Goal: Book appointment/travel/reservation

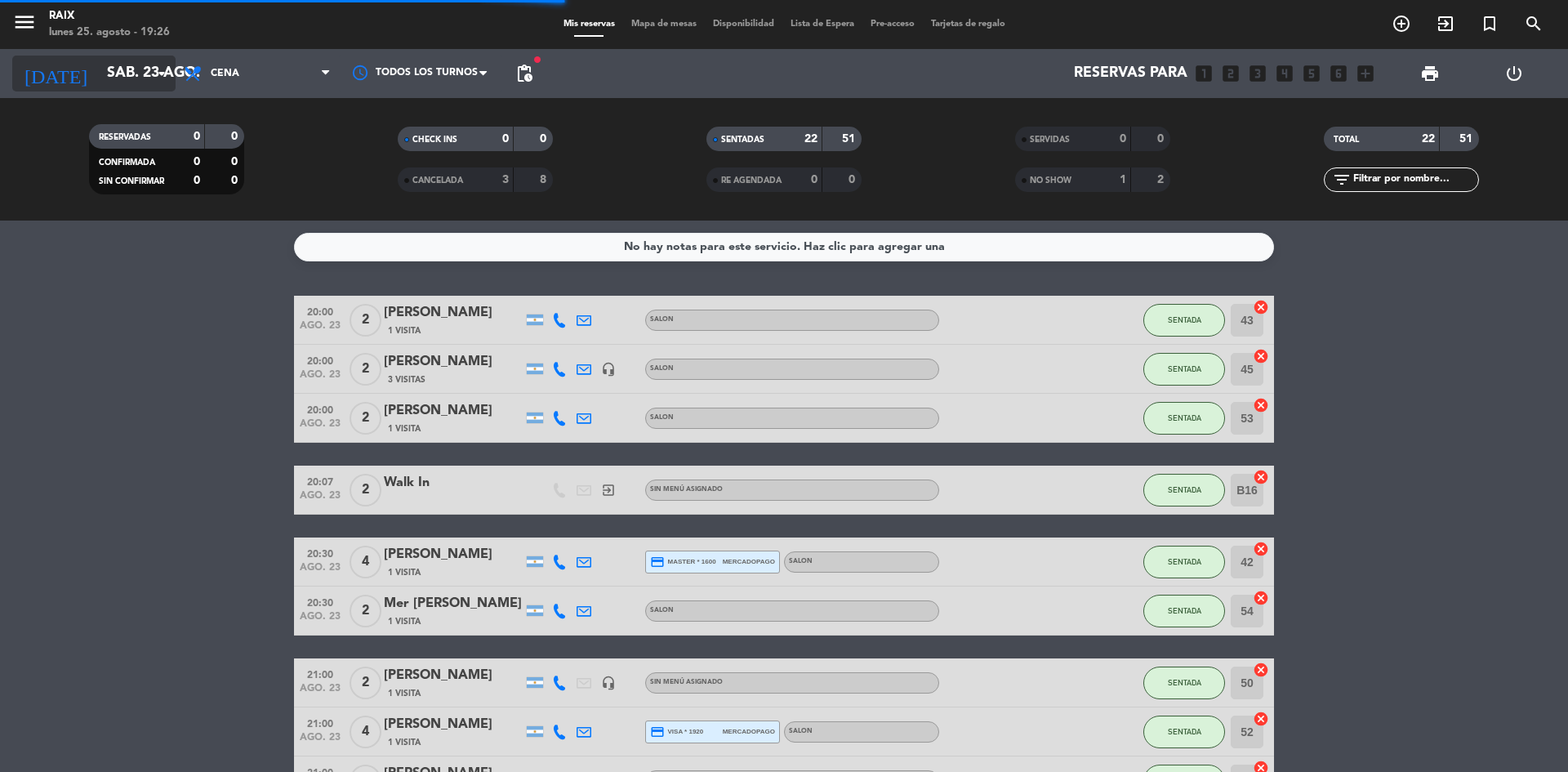
click at [148, 74] on input "sáb. 23 ago." at bounding box center [193, 74] width 189 height 33
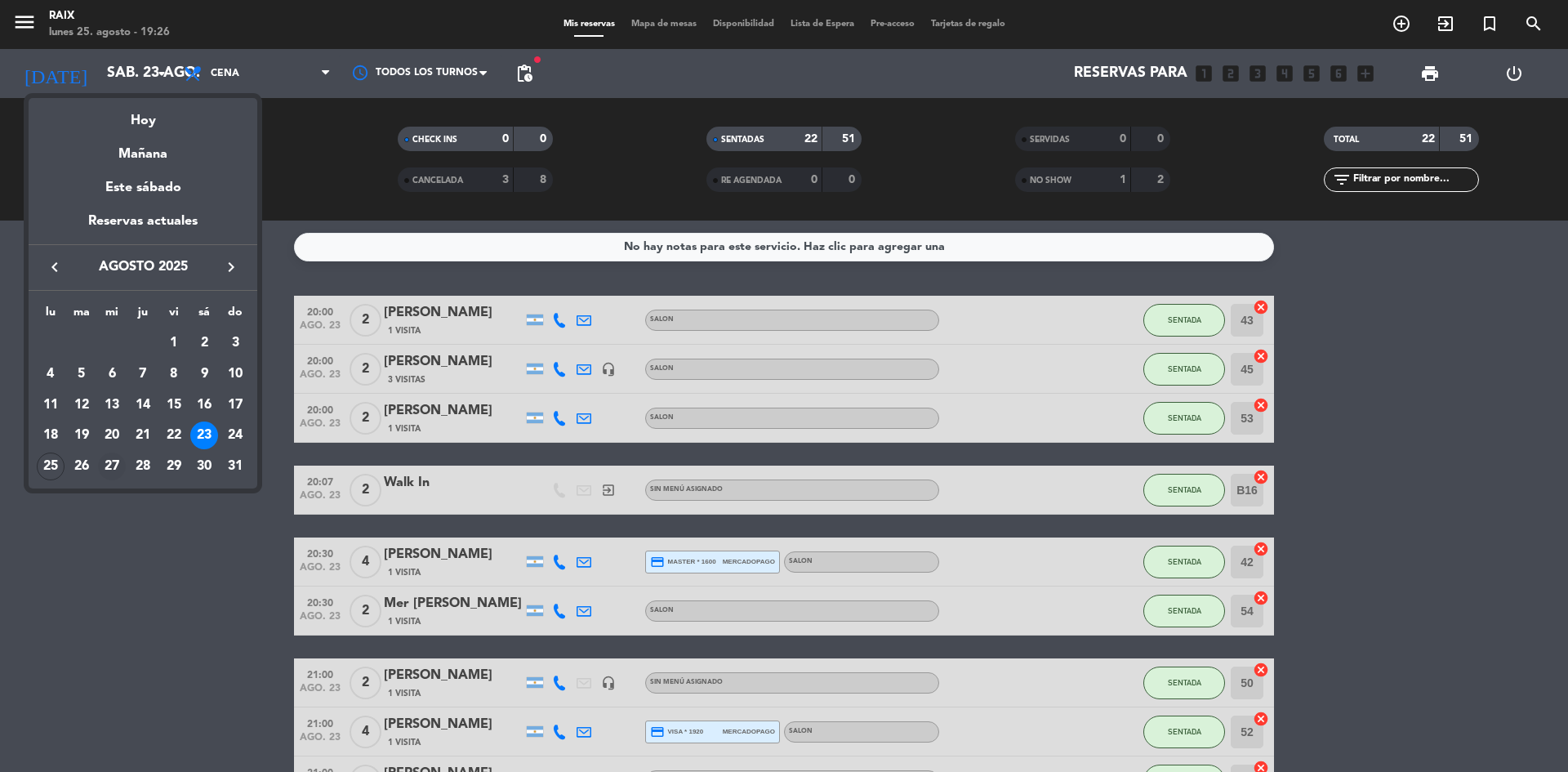
click at [110, 472] on div "27" at bounding box center [111, 466] width 27 height 27
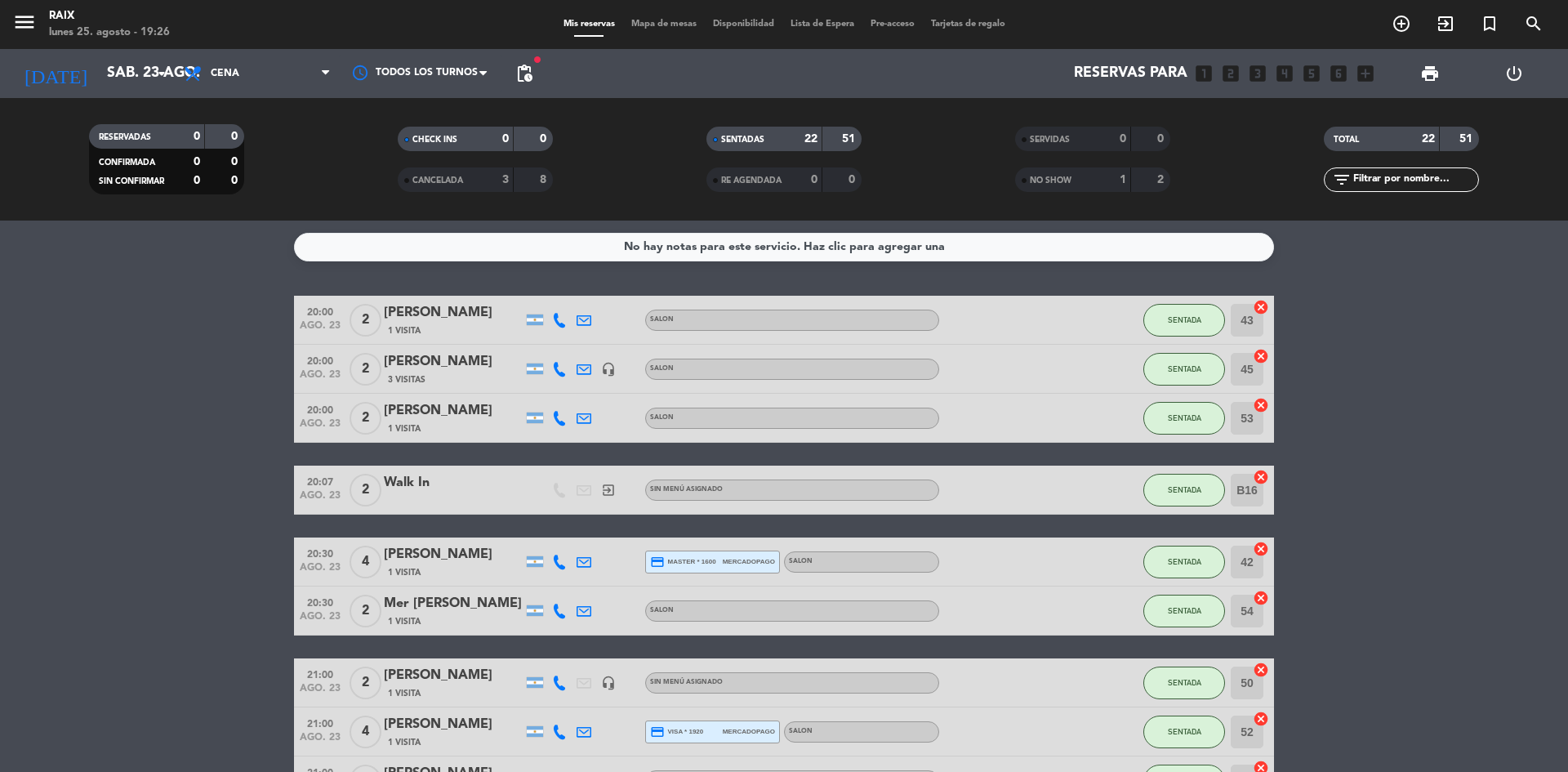
type input "mié. 27 ago."
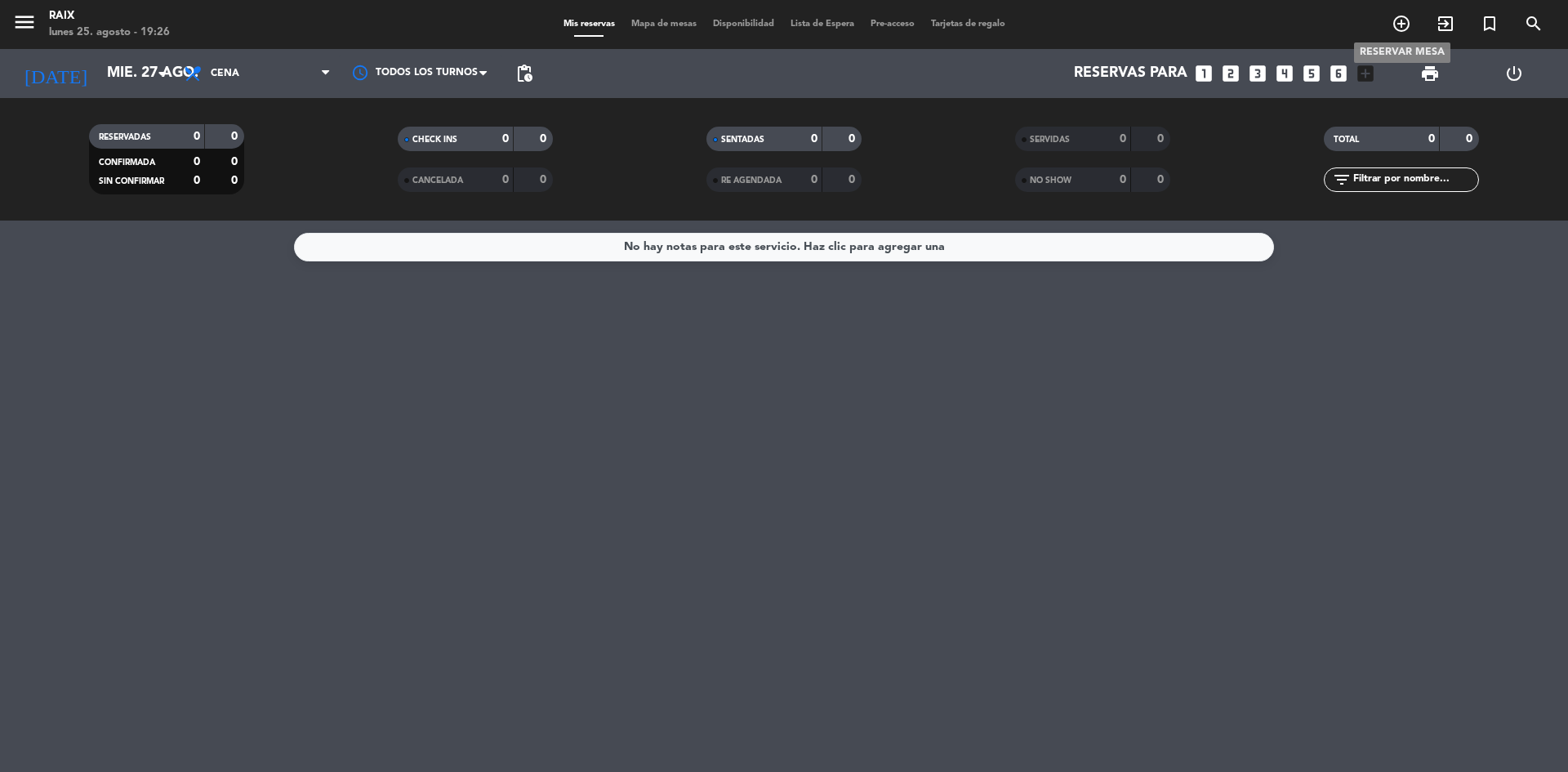
click at [1393, 28] on icon "add_circle_outline" at bounding box center [1401, 23] width 20 height 20
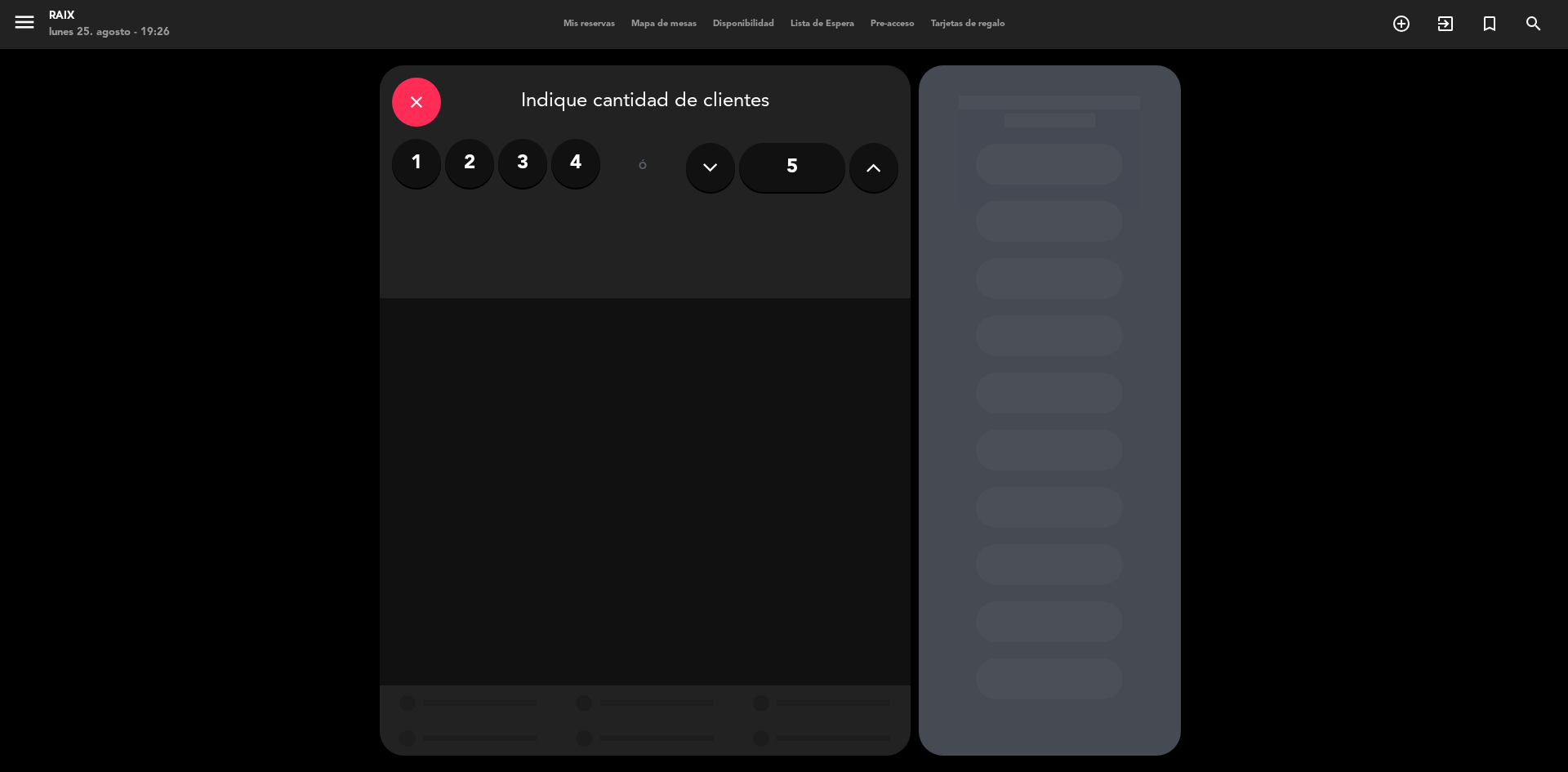
click at [858, 178] on button at bounding box center [873, 167] width 49 height 49
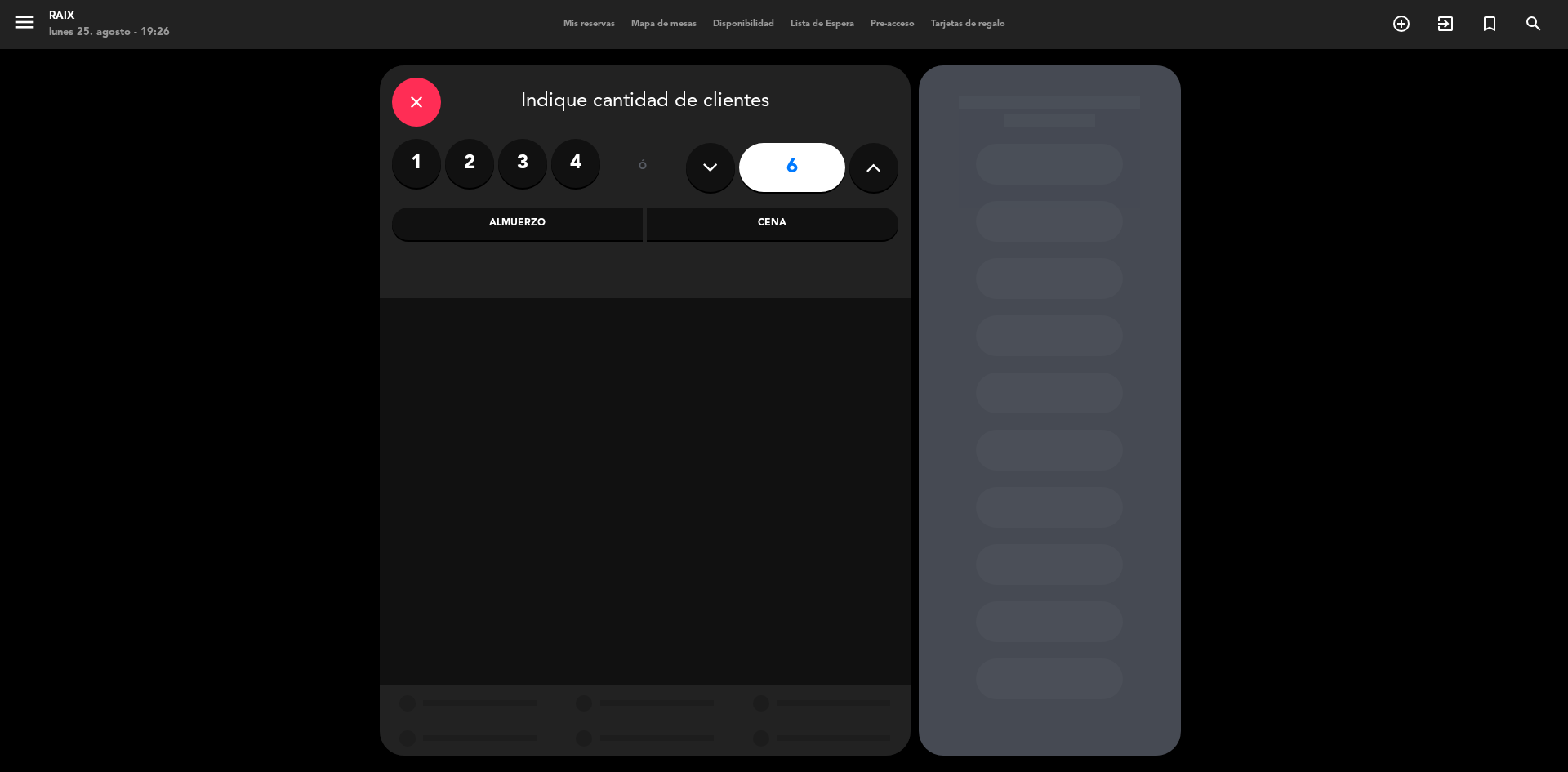
click at [858, 178] on button at bounding box center [873, 167] width 49 height 49
click at [686, 163] on button at bounding box center [710, 167] width 49 height 49
type input "8"
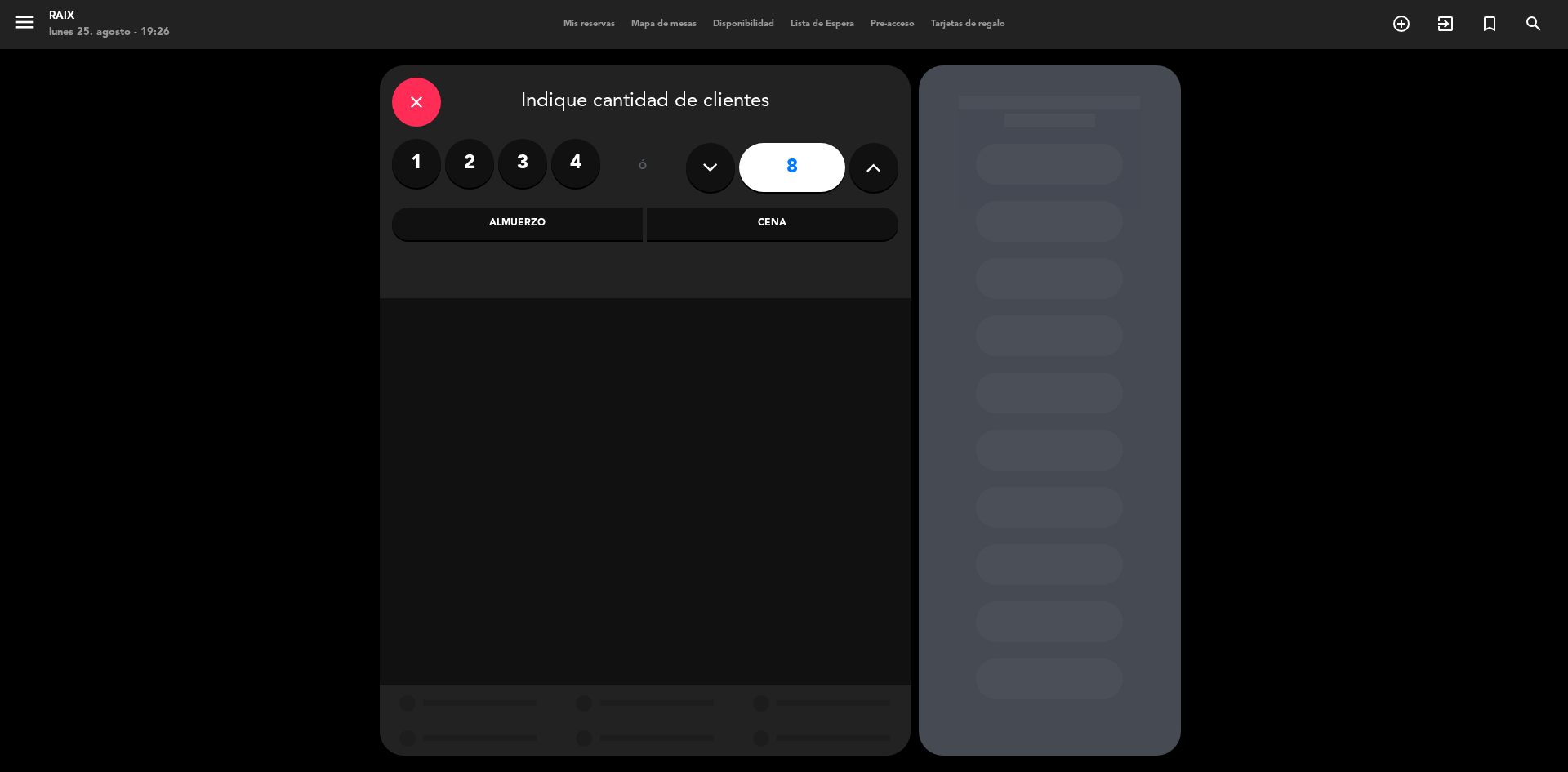
click at [716, 231] on div "Cena" at bounding box center [773, 223] width 252 height 33
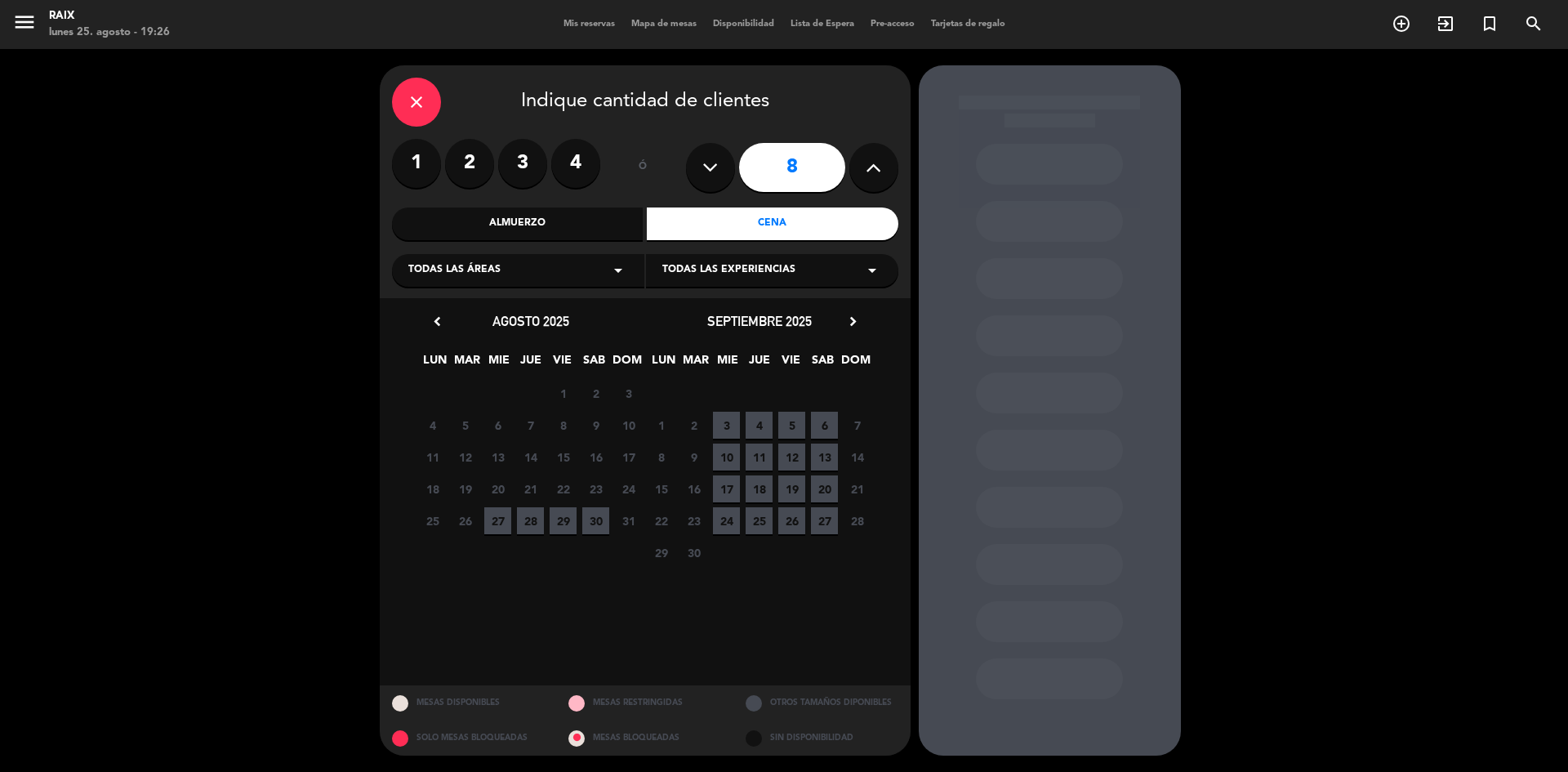
click at [493, 525] on span "27" at bounding box center [497, 520] width 27 height 27
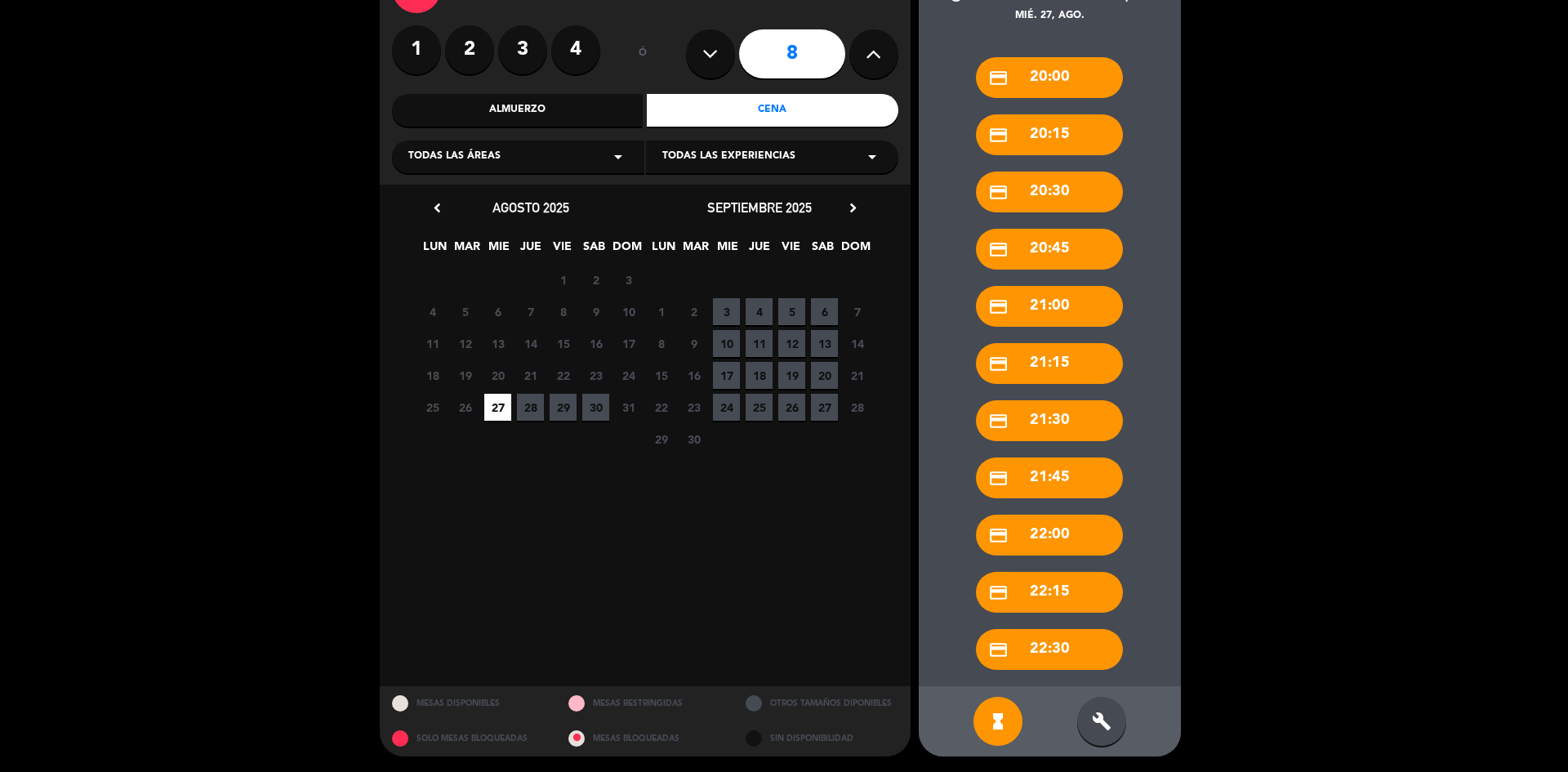
scroll to position [115, 0]
click at [1106, 720] on icon "build" at bounding box center [1102, 720] width 20 height 20
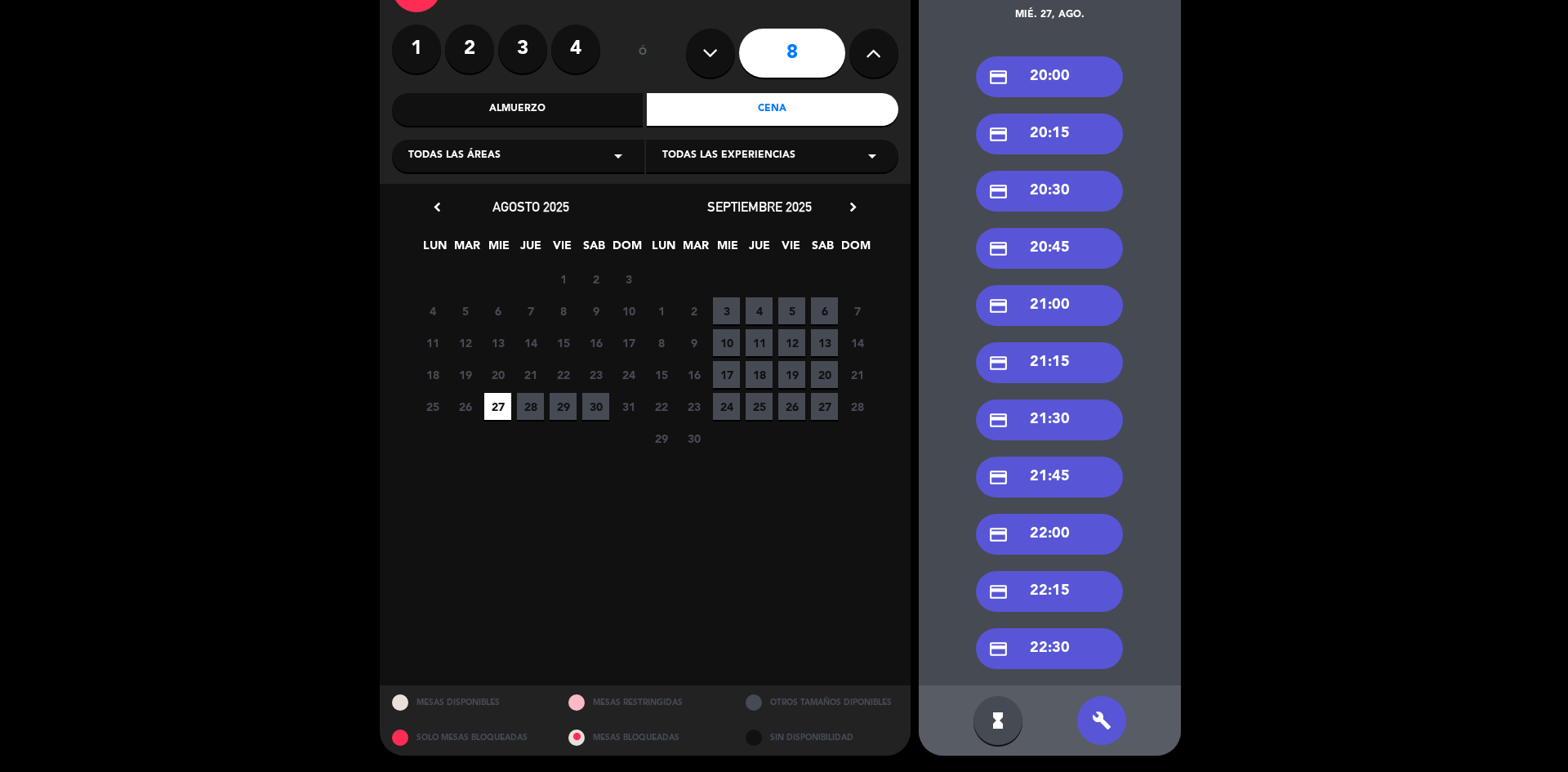
click at [1084, 77] on div "credit_card 20:00" at bounding box center [1049, 77] width 147 height 41
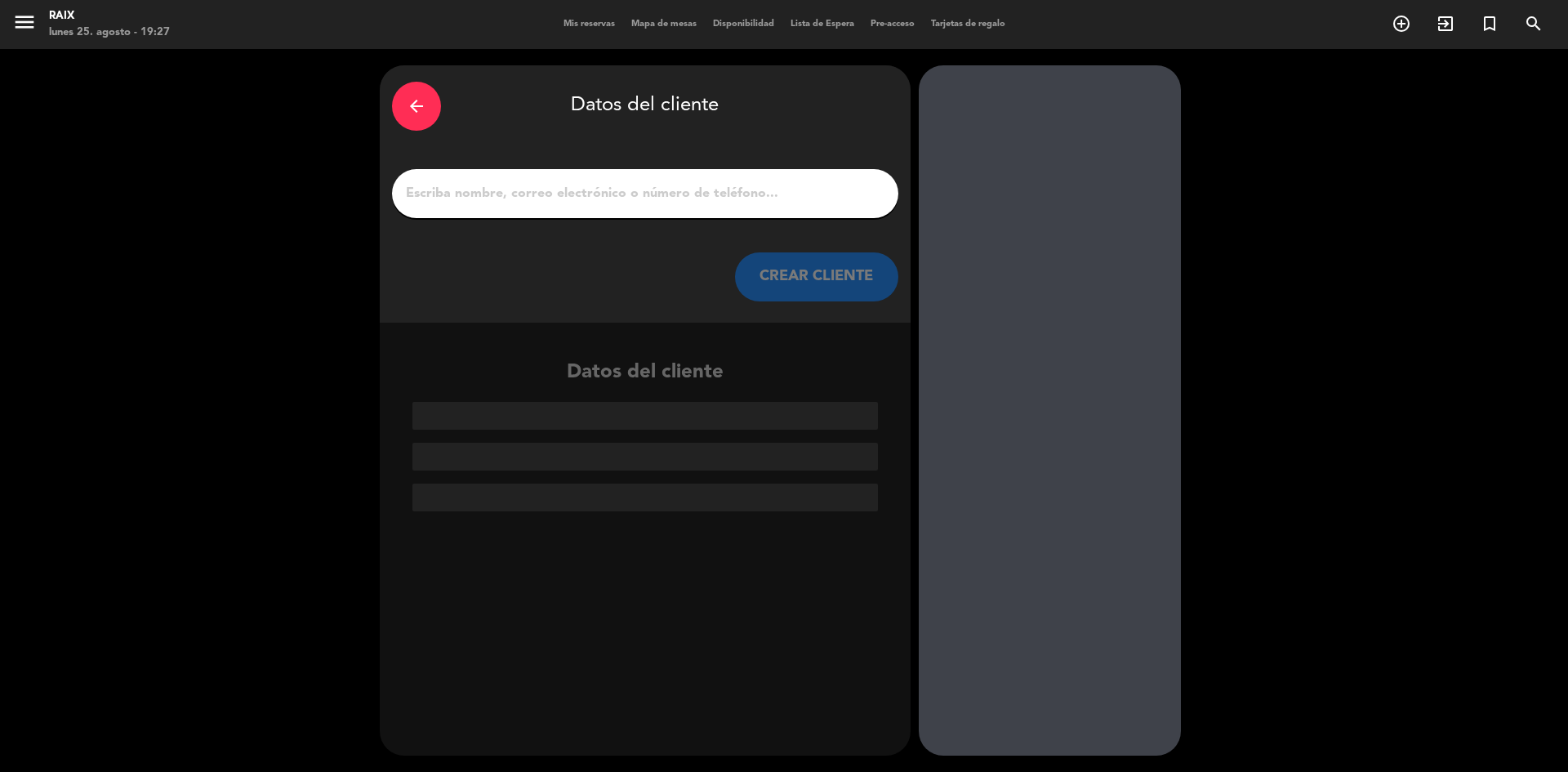
click at [596, 182] on input "1" at bounding box center [644, 193] width 482 height 23
paste input "Carolina Mitre"
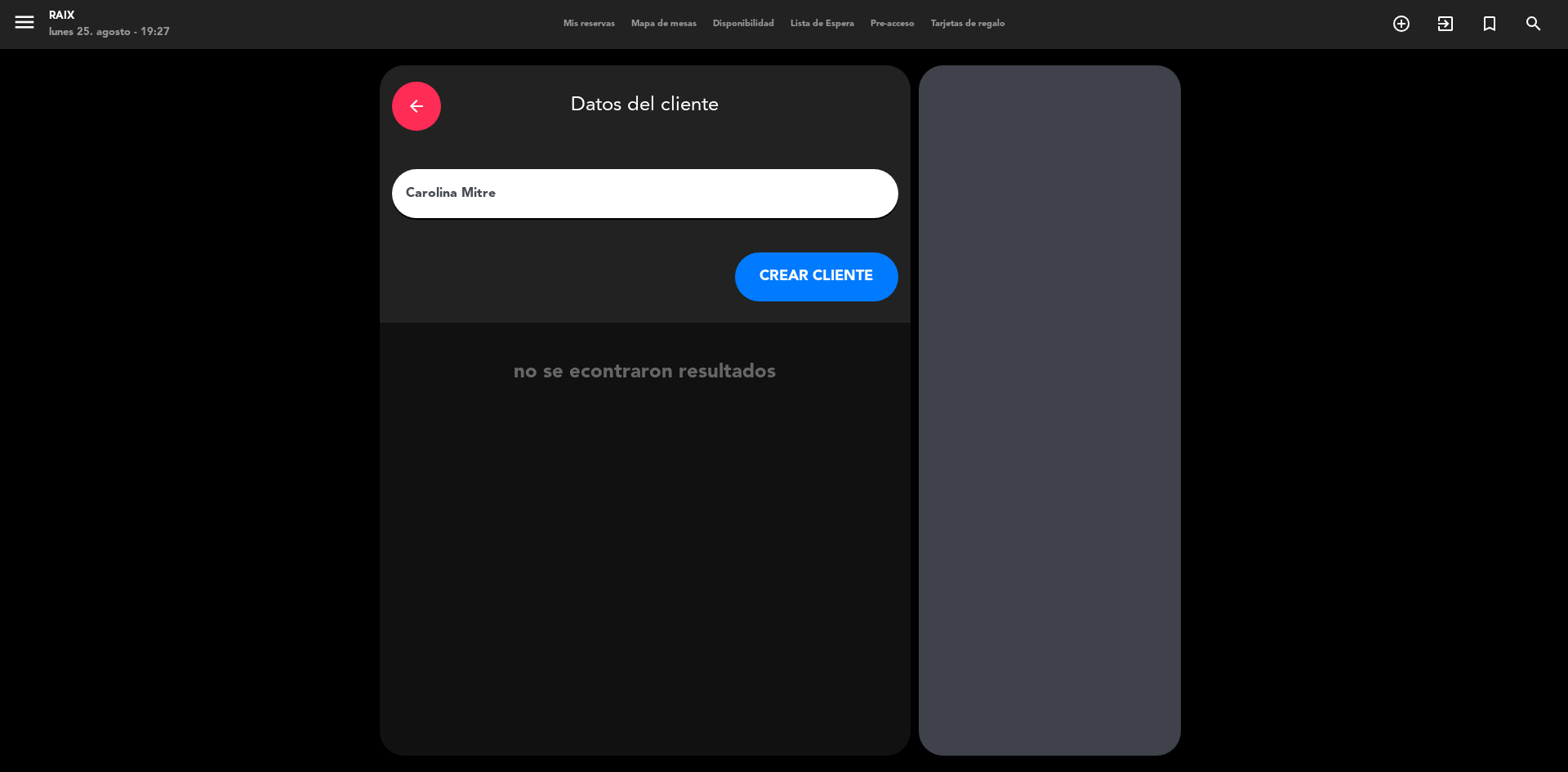
type input "Carolina Mitre"
click at [855, 293] on button "CREAR CLIENTE" at bounding box center [817, 276] width 163 height 49
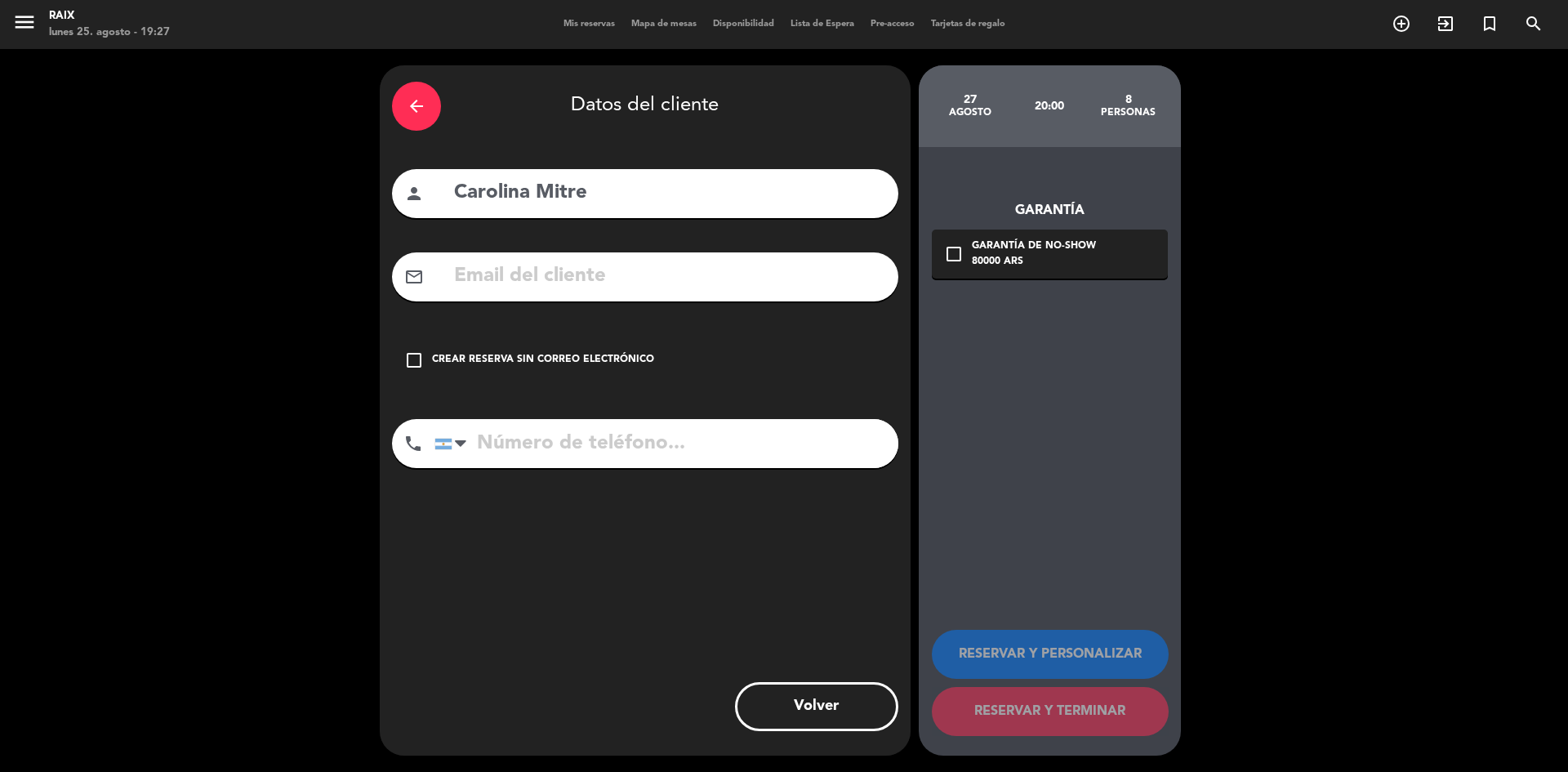
click at [680, 454] on input "tel" at bounding box center [667, 442] width 464 height 49
paste input "[PHONE_NUMBER]"
type input "[PHONE_NUMBER]"
click at [645, 355] on div "Crear reserva sin correo electrónico" at bounding box center [543, 359] width 223 height 16
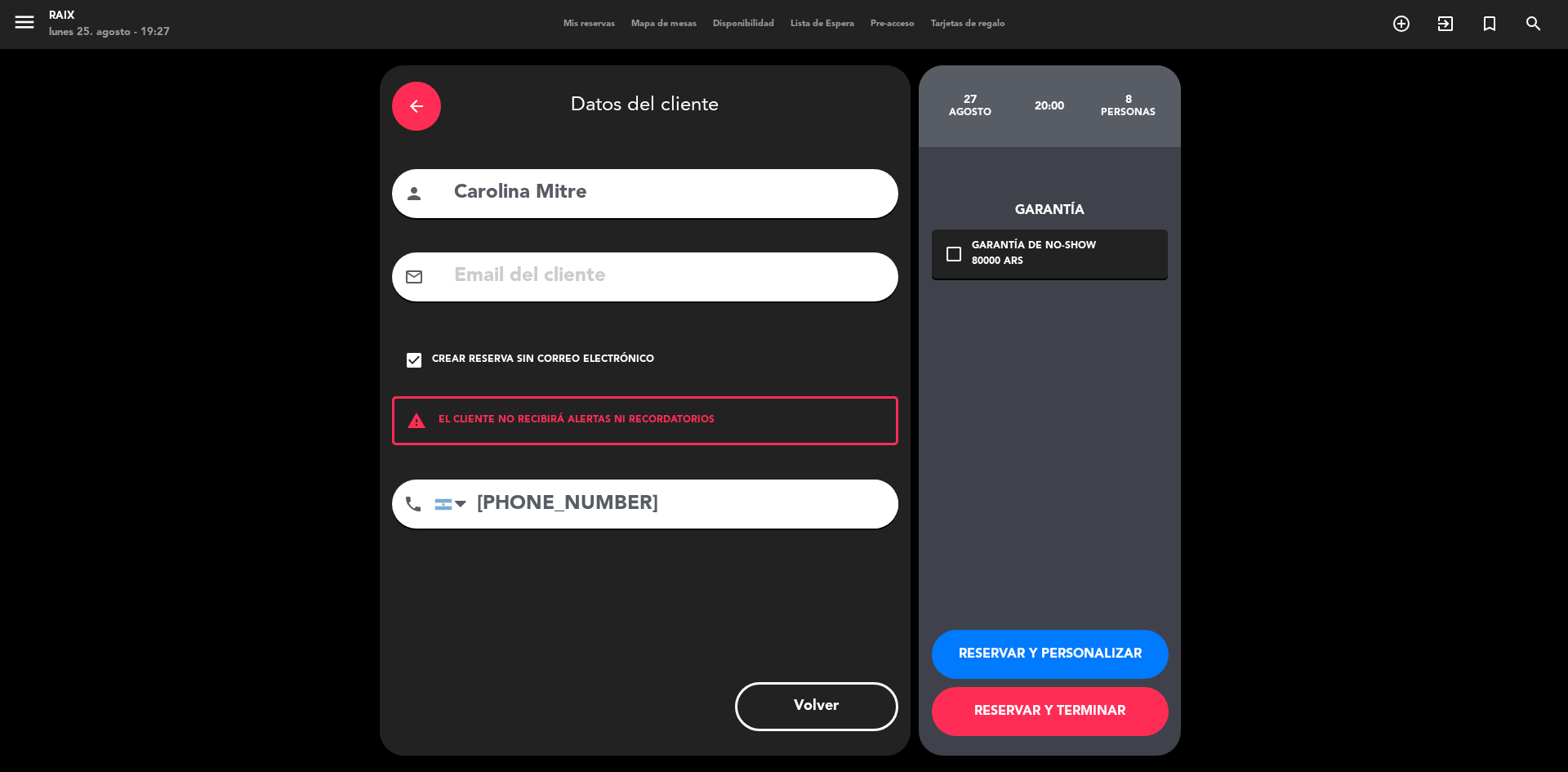
click at [1005, 660] on button "RESERVAR Y PERSONALIZAR" at bounding box center [1050, 654] width 237 height 49
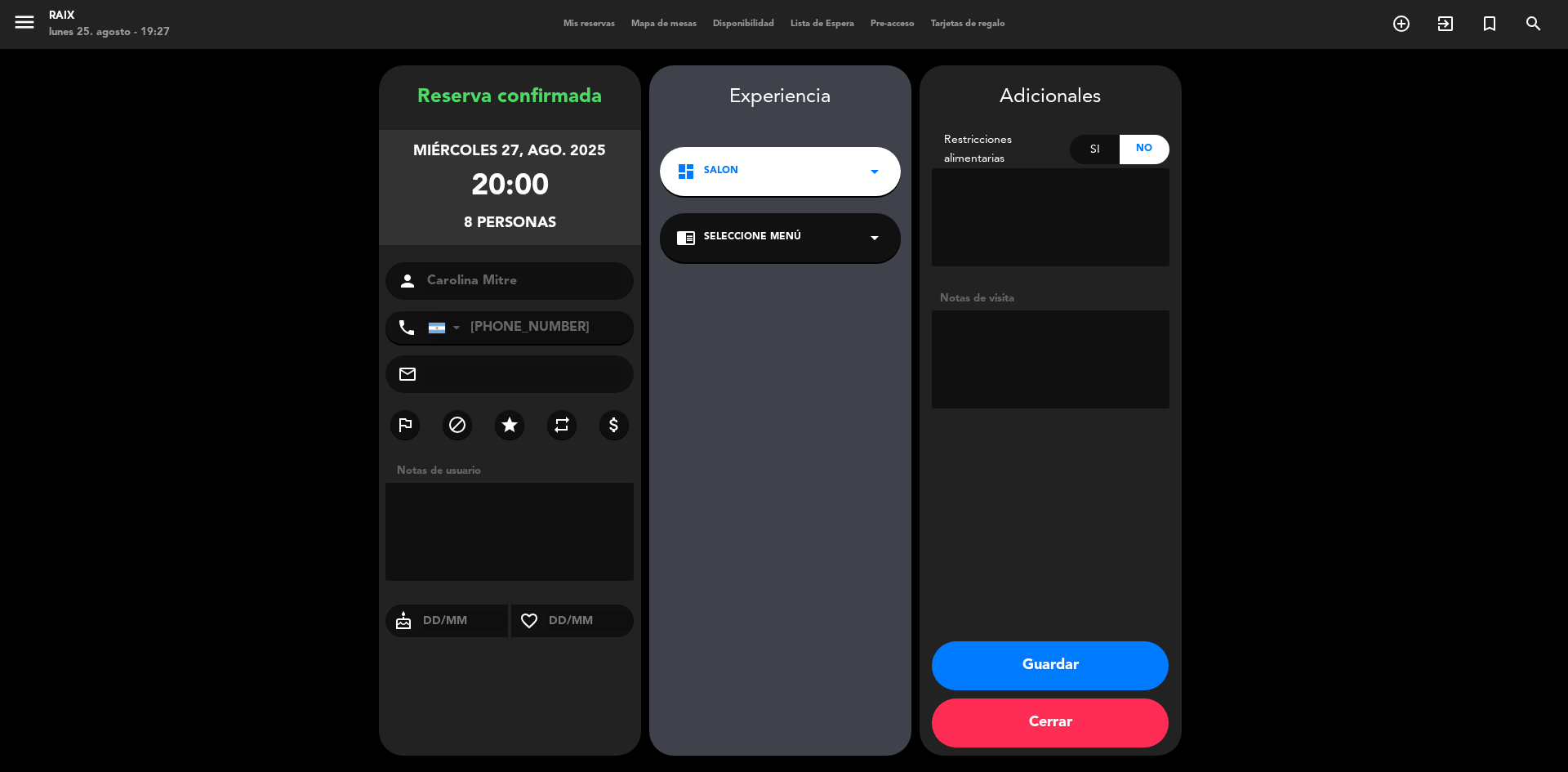
click at [483, 223] on div "8 personas" at bounding box center [510, 223] width 92 height 24
click at [1098, 654] on button "Guardar" at bounding box center [1050, 665] width 237 height 49
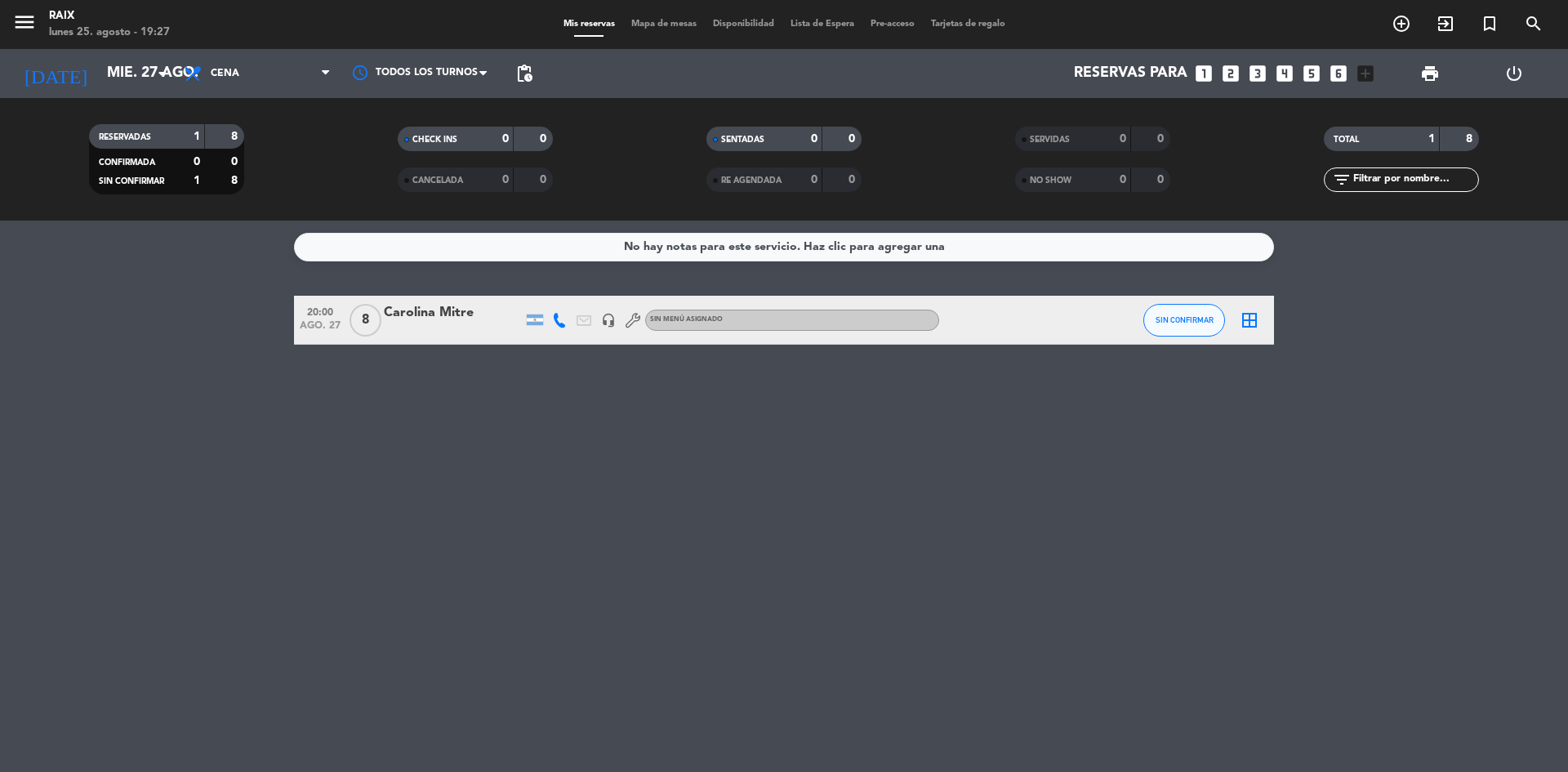
click at [493, 321] on div "Carolina Mitre" at bounding box center [453, 312] width 139 height 21
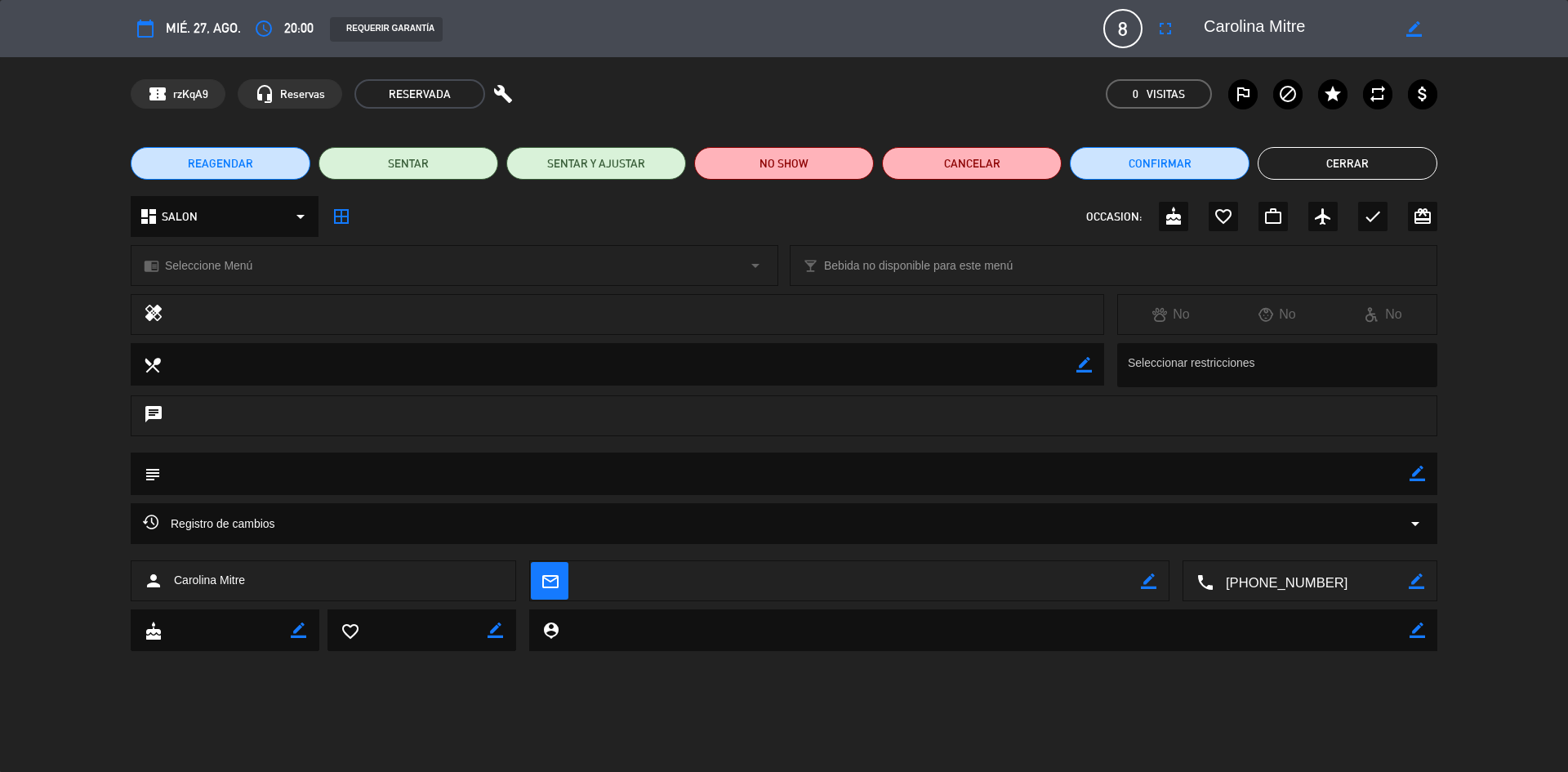
click at [1114, 31] on span "8" at bounding box center [1123, 28] width 39 height 39
click at [1117, 27] on span "8" at bounding box center [1123, 28] width 39 height 39
click at [1173, 27] on icon "fullscreen" at bounding box center [1165, 28] width 20 height 20
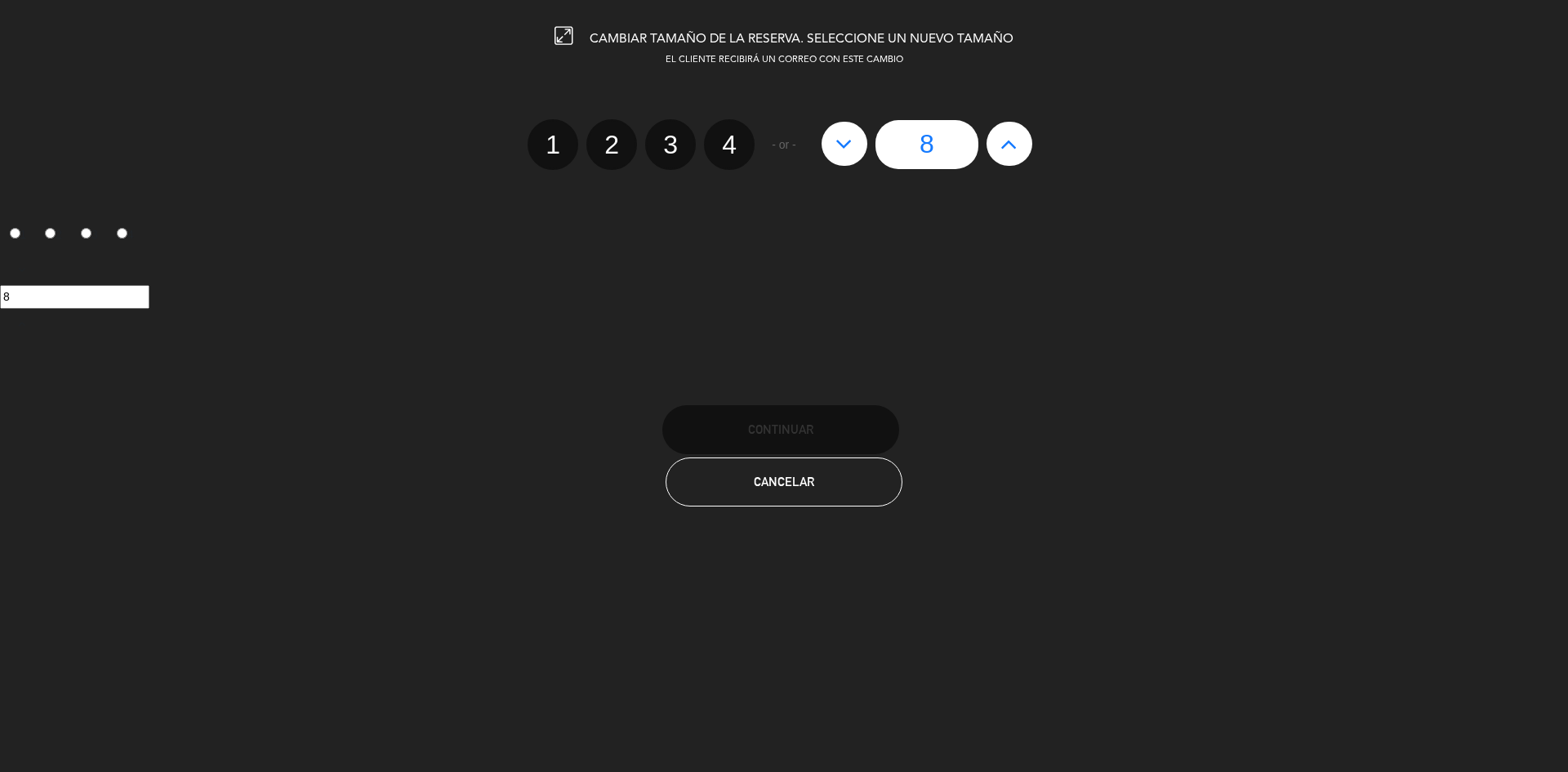
click at [1009, 142] on icon at bounding box center [1009, 144] width 17 height 27
type input "9"
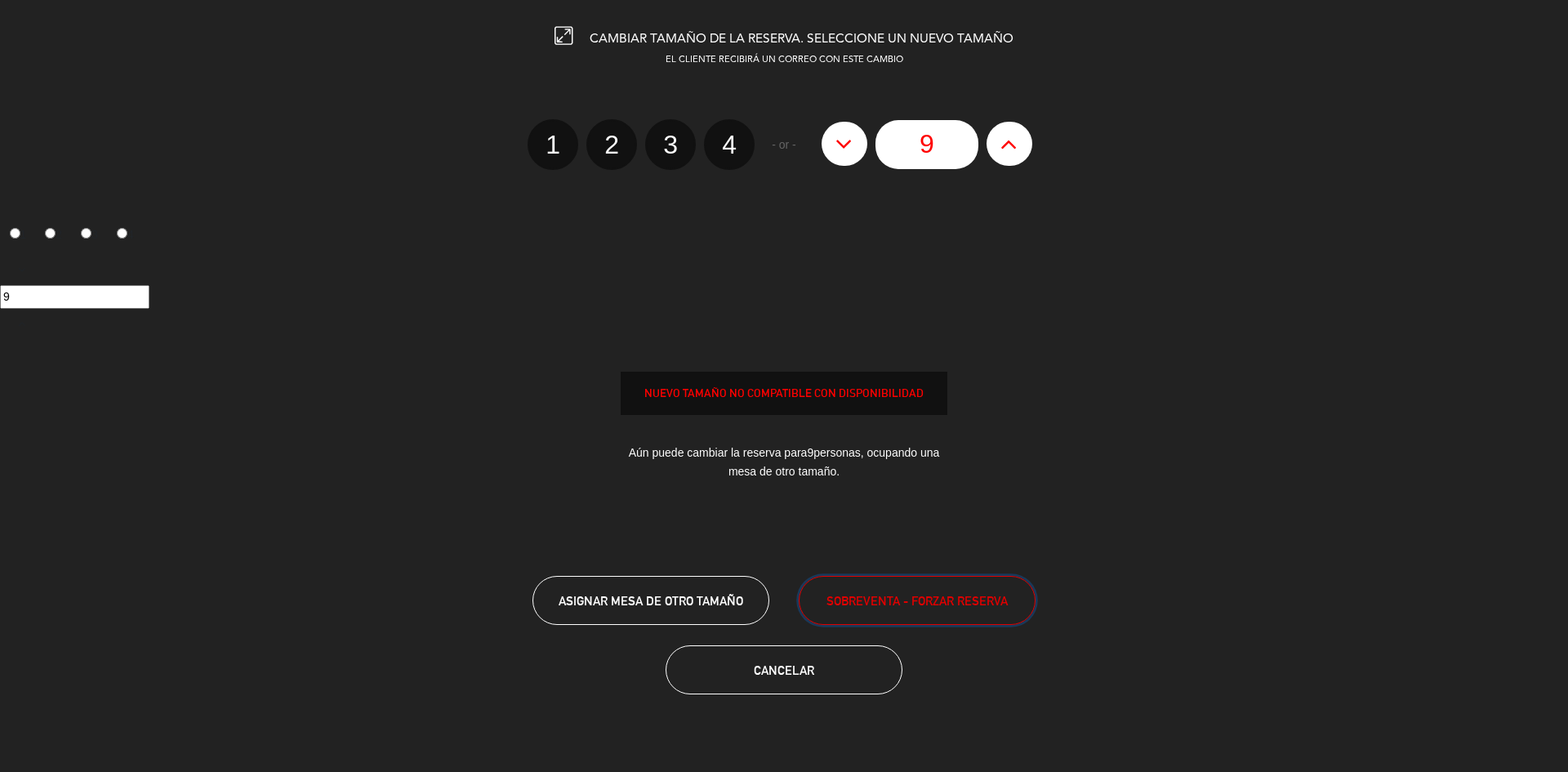
click at [882, 588] on button "SOBREVENTA - FORZAR RESERVA" at bounding box center [917, 600] width 237 height 49
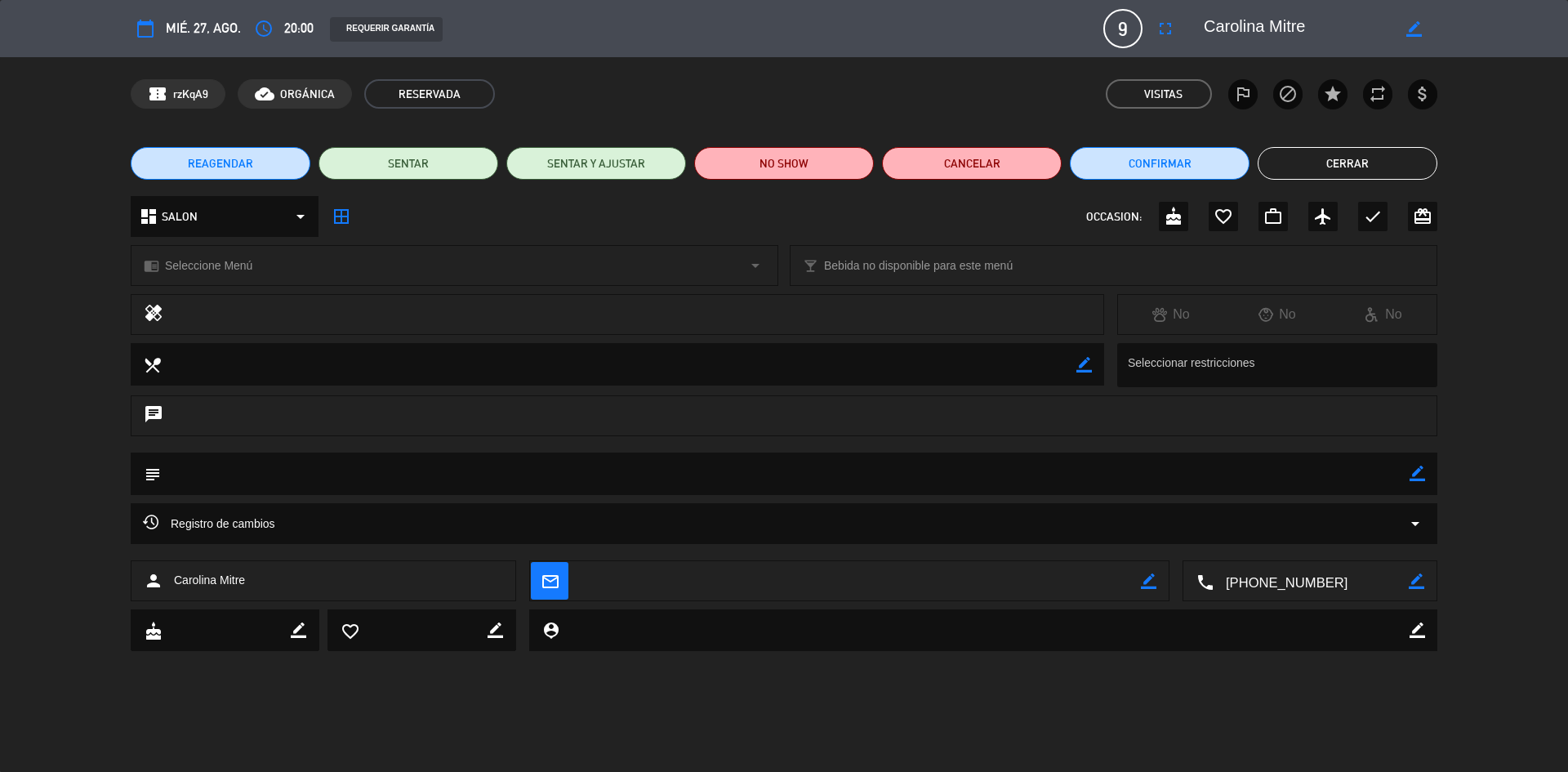
click at [1319, 157] on button "Cerrar" at bounding box center [1347, 163] width 180 height 33
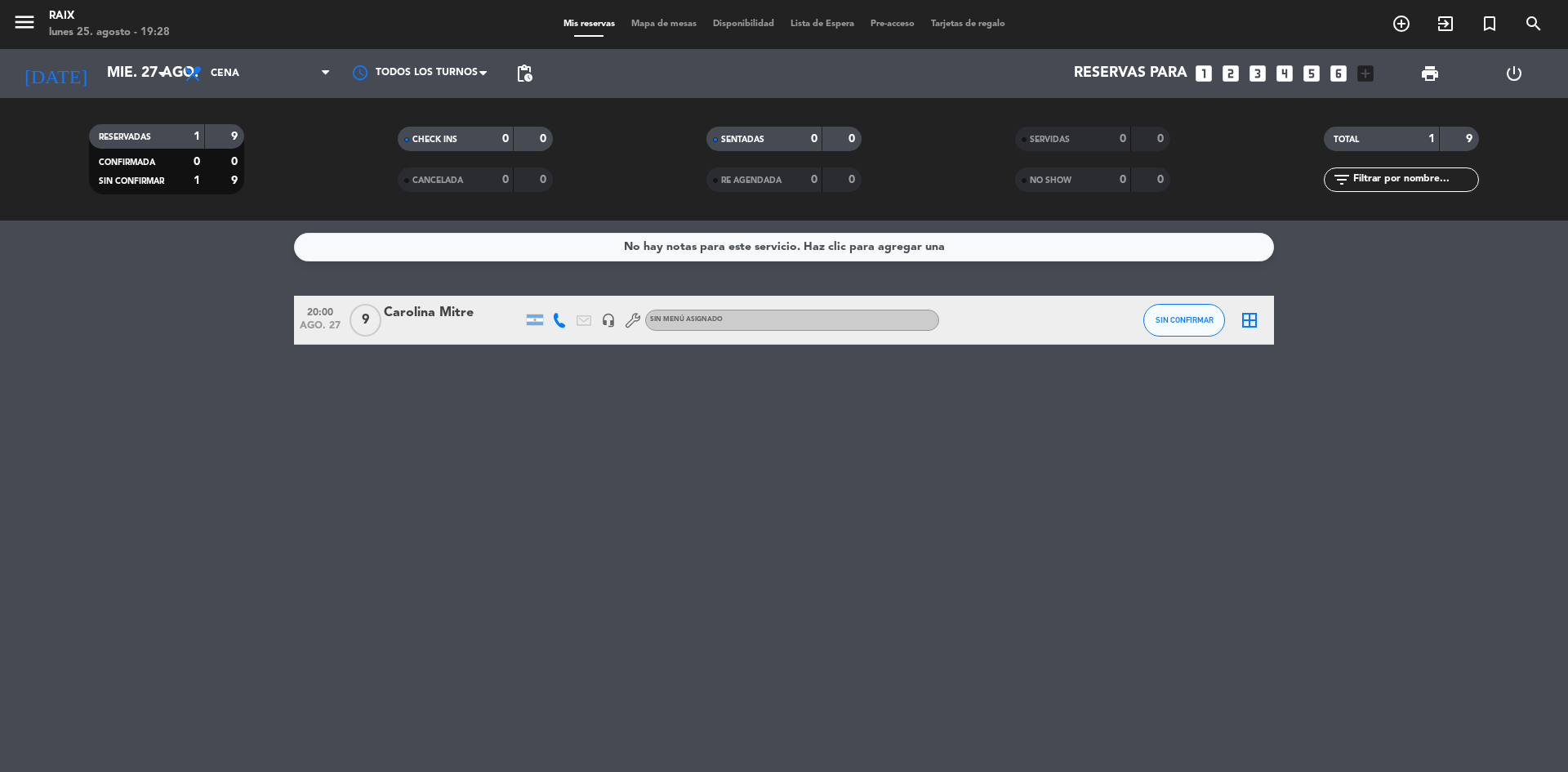
click at [504, 317] on div "Carolina Mitre" at bounding box center [453, 312] width 139 height 21
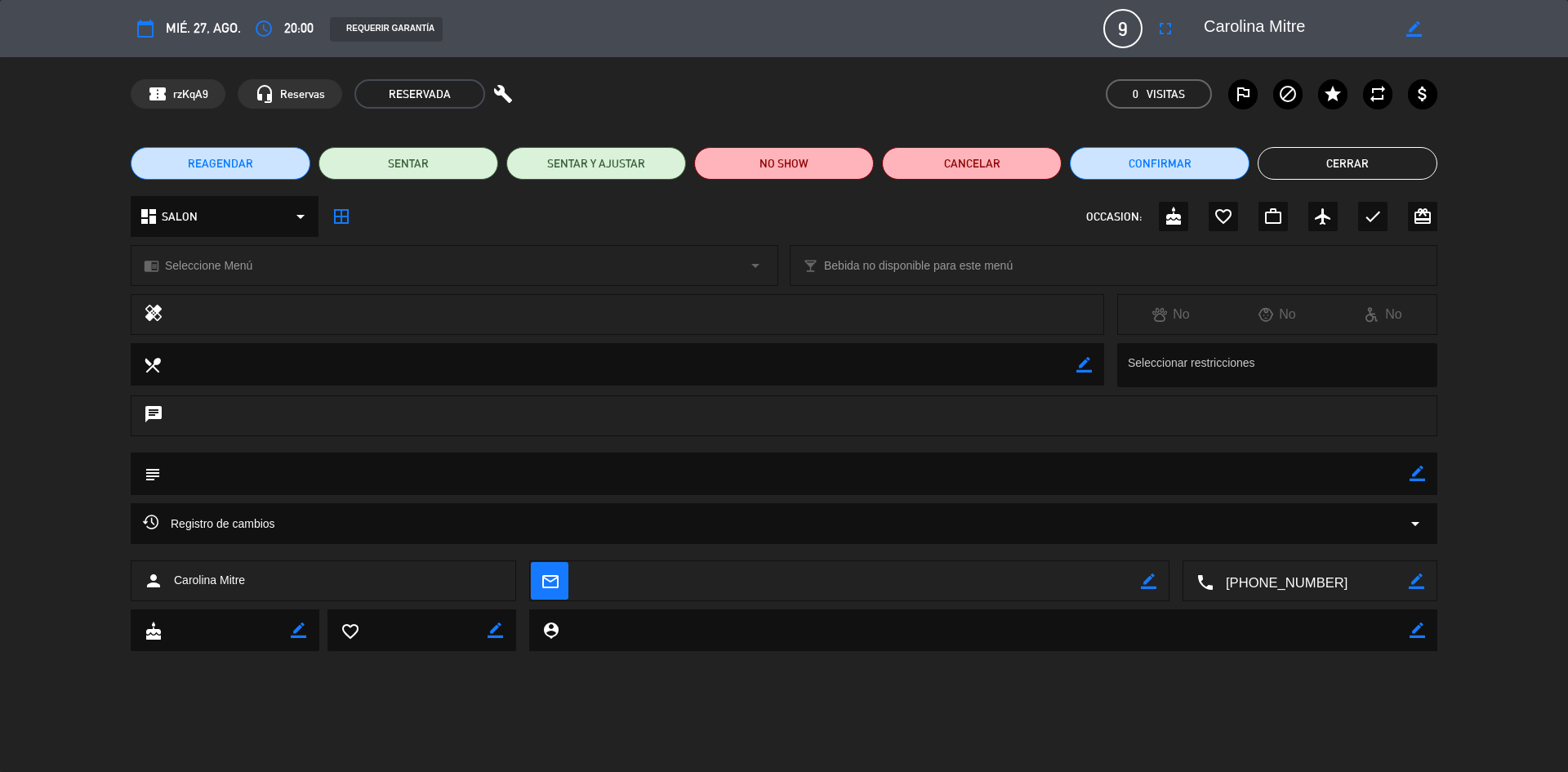
click at [1411, 469] on icon "border_color" at bounding box center [1417, 473] width 15 height 15
click at [1238, 467] on textarea at bounding box center [785, 473] width 1249 height 42
click at [1408, 469] on textarea at bounding box center [785, 473] width 1249 height 42
type textarea "8 adultos y 1 niño"
click at [1410, 472] on icon at bounding box center [1417, 473] width 15 height 15
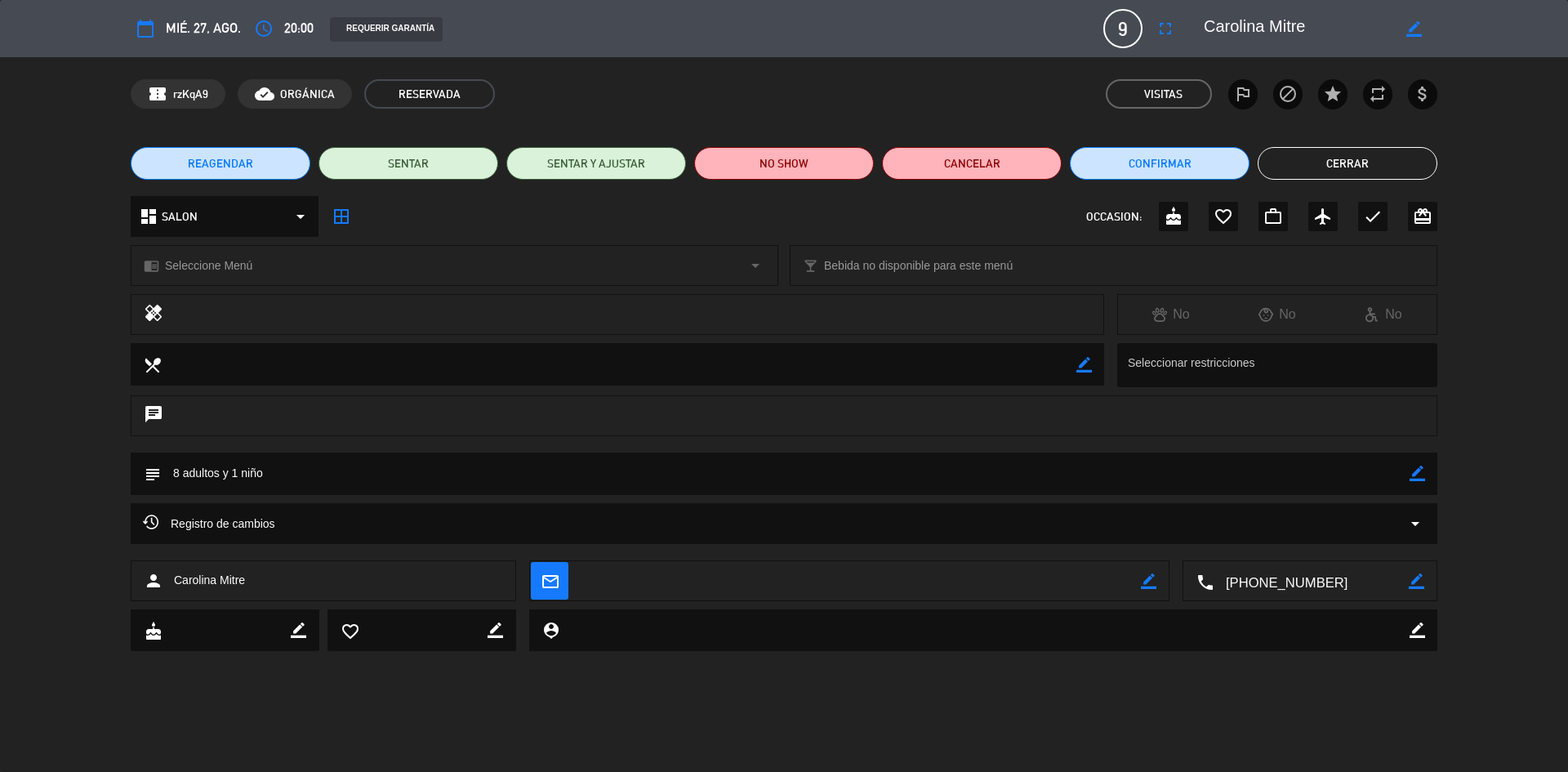
click at [1328, 168] on button "Cerrar" at bounding box center [1347, 163] width 180 height 33
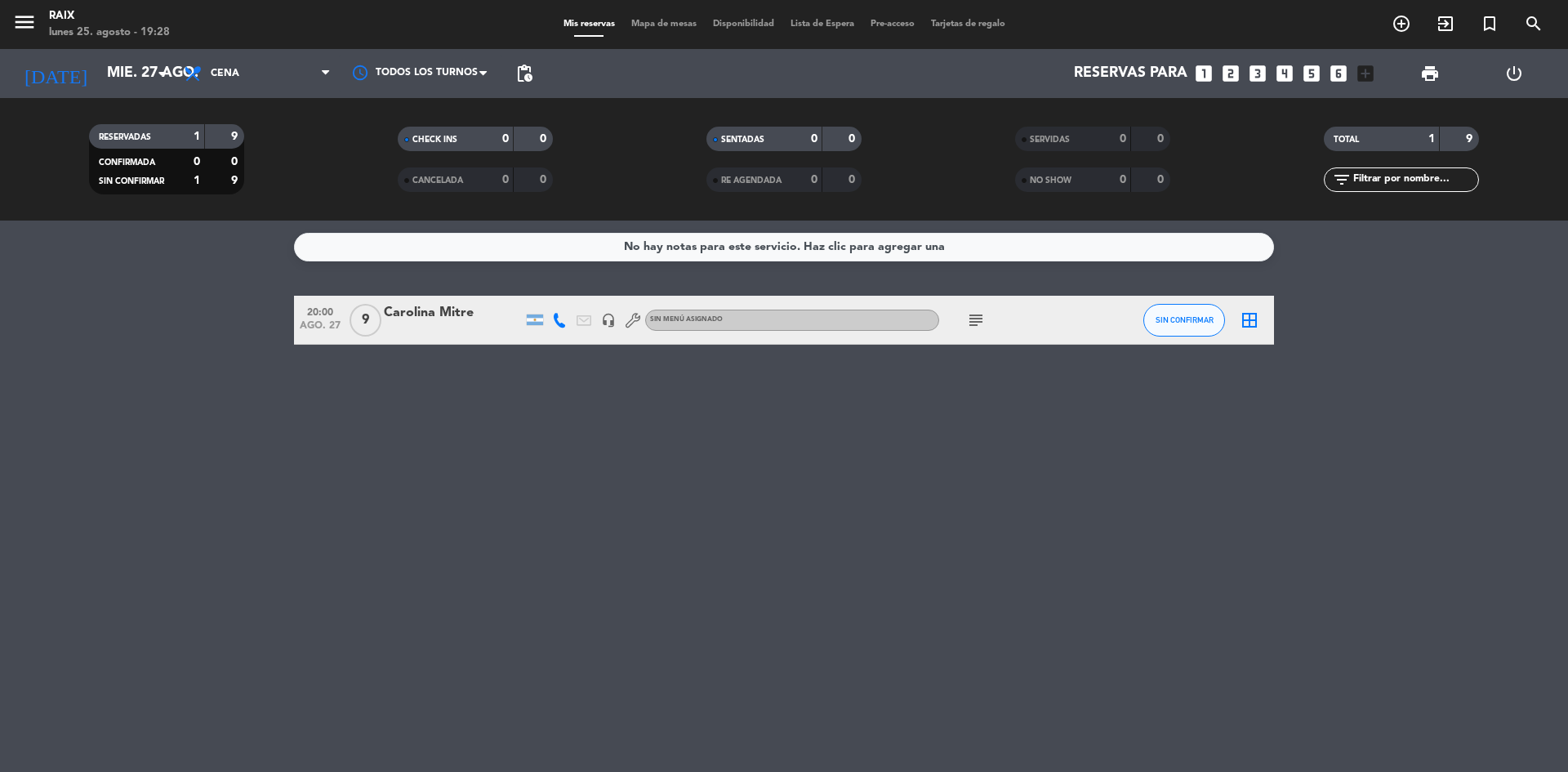
click at [983, 323] on icon "subject" at bounding box center [976, 320] width 20 height 20
click at [848, 416] on div "No hay notas para este servicio. Haz clic para agregar una 20:00 ago. 27 9 Caro…" at bounding box center [784, 496] width 1568 height 551
